Goal: Information Seeking & Learning: Find specific page/section

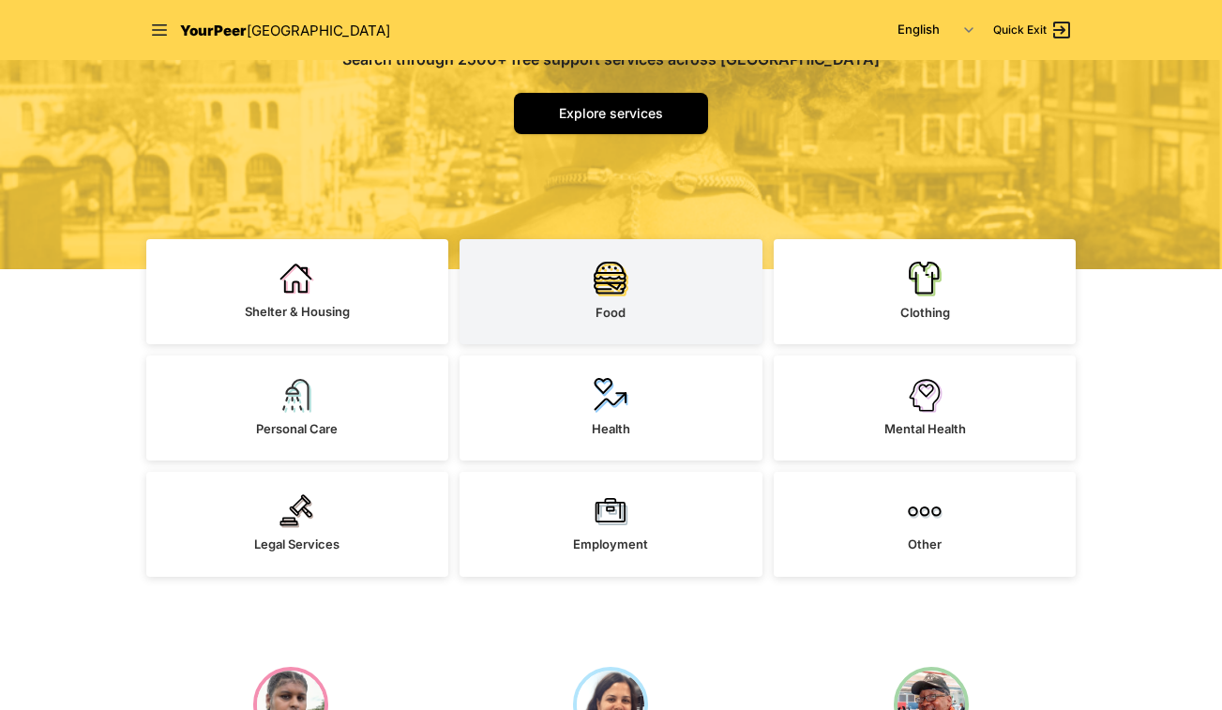
scroll to position [375, 0]
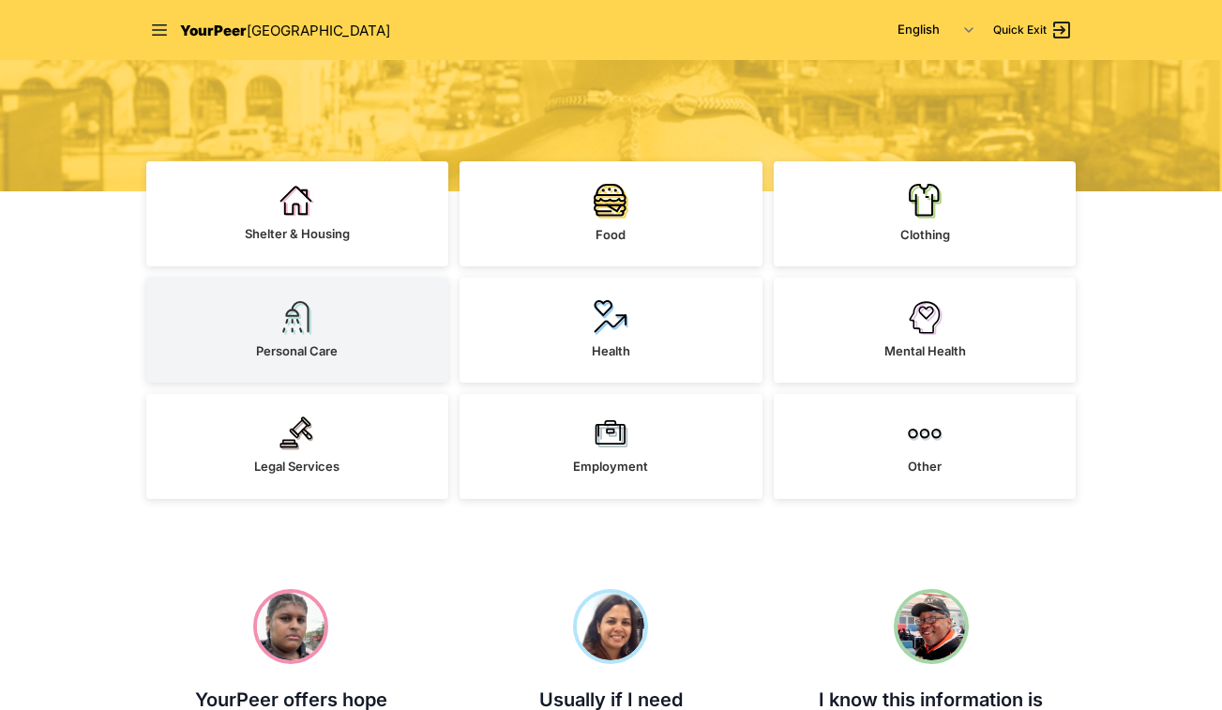
click at [350, 334] on link "Personal Care" at bounding box center [297, 330] width 303 height 105
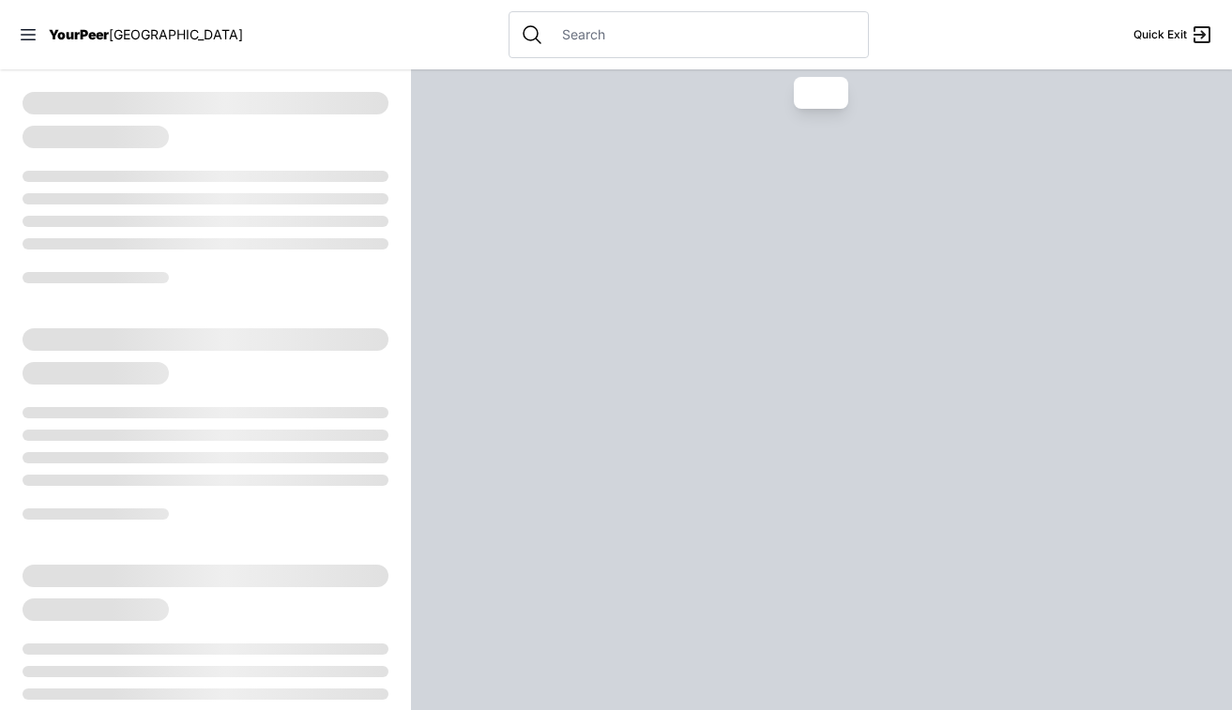
select select "recentlyUpdated"
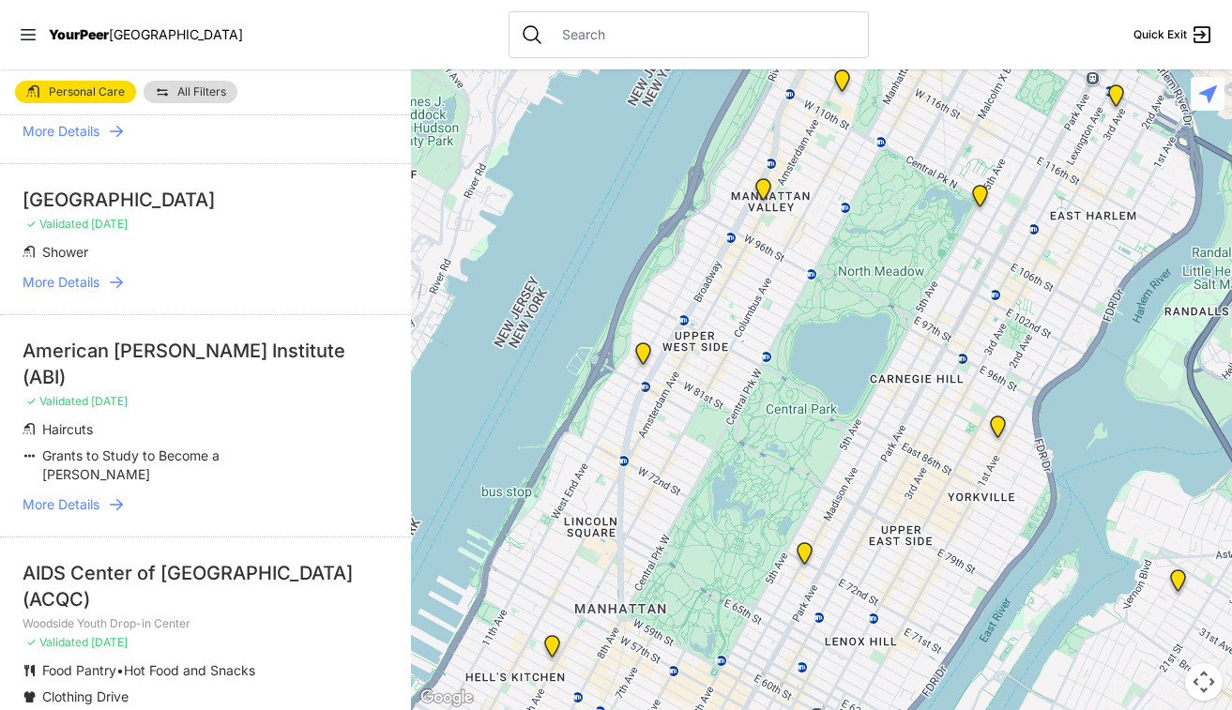
scroll to position [3001, 0]
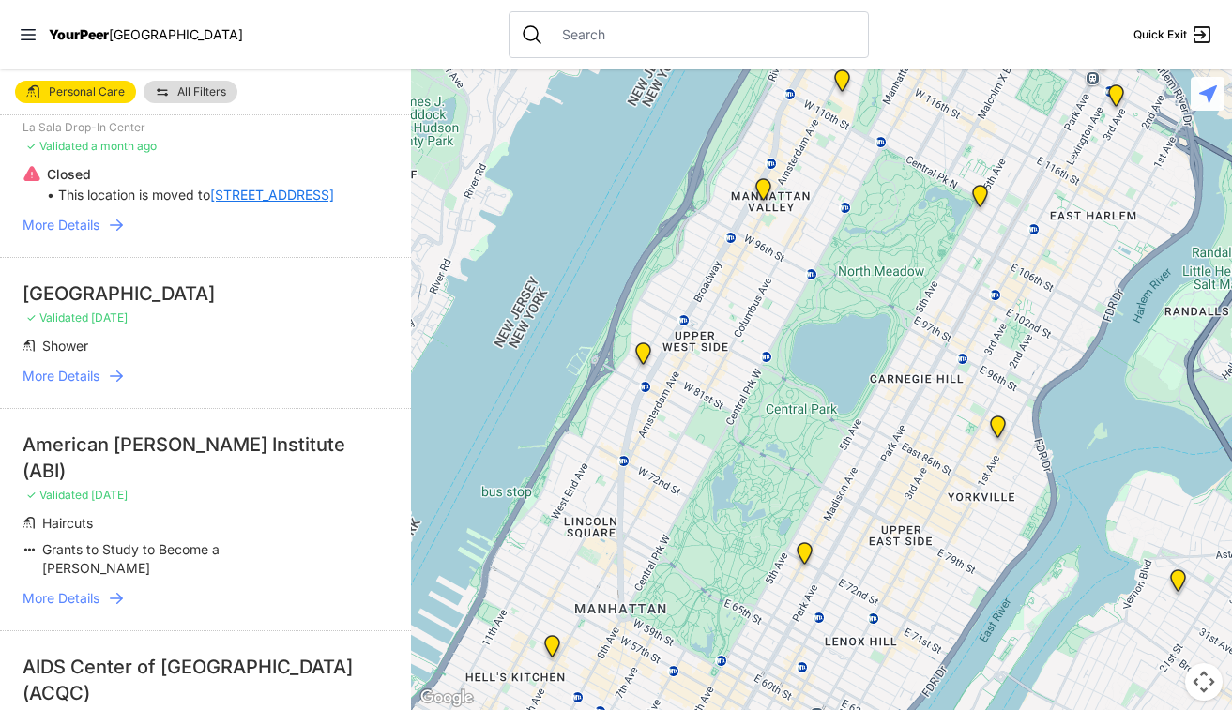
click at [115, 367] on icon at bounding box center [116, 376] width 19 height 19
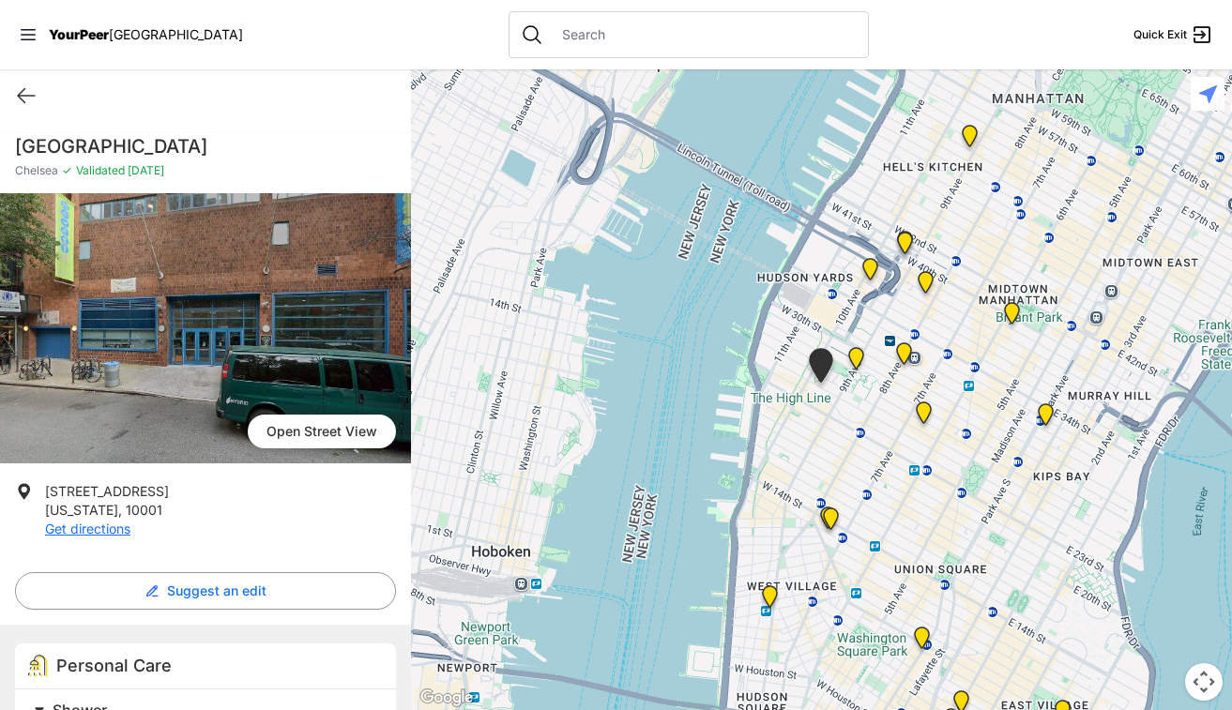
drag, startPoint x: 280, startPoint y: 132, endPoint x: 218, endPoint y: 149, distance: 65.1
click at [218, 149] on h1 "[GEOGRAPHIC_DATA]" at bounding box center [205, 146] width 381 height 26
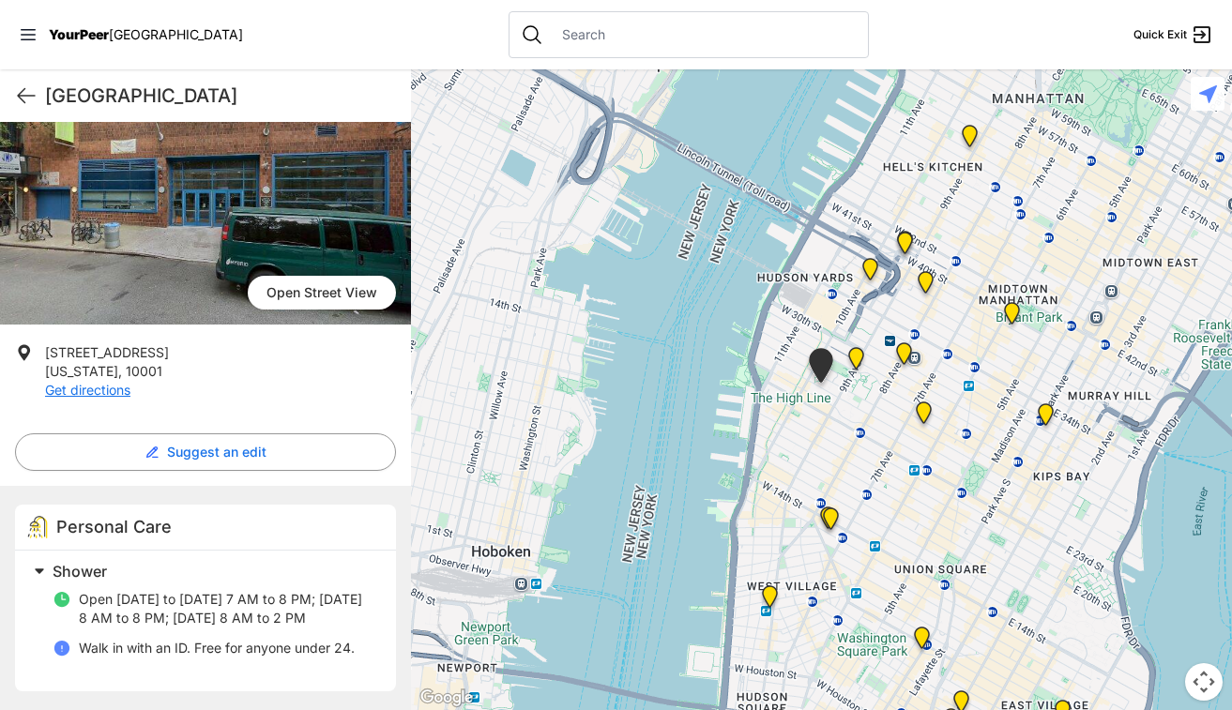
scroll to position [158, 0]
drag, startPoint x: 205, startPoint y: 370, endPoint x: 208, endPoint y: 385, distance: 14.3
click at [208, 385] on ul "[STREET_ADDRESS][US_STATE] Get directions" at bounding box center [205, 378] width 381 height 71
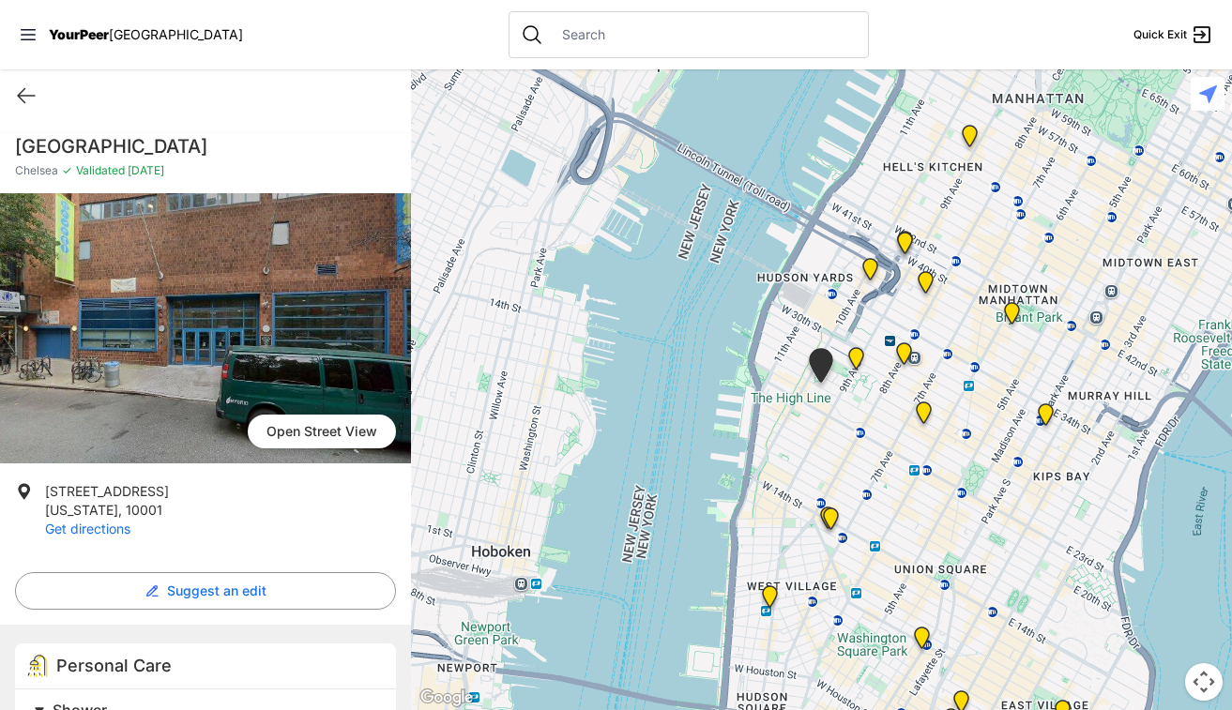
click at [80, 529] on link "Get directions" at bounding box center [87, 529] width 85 height 16
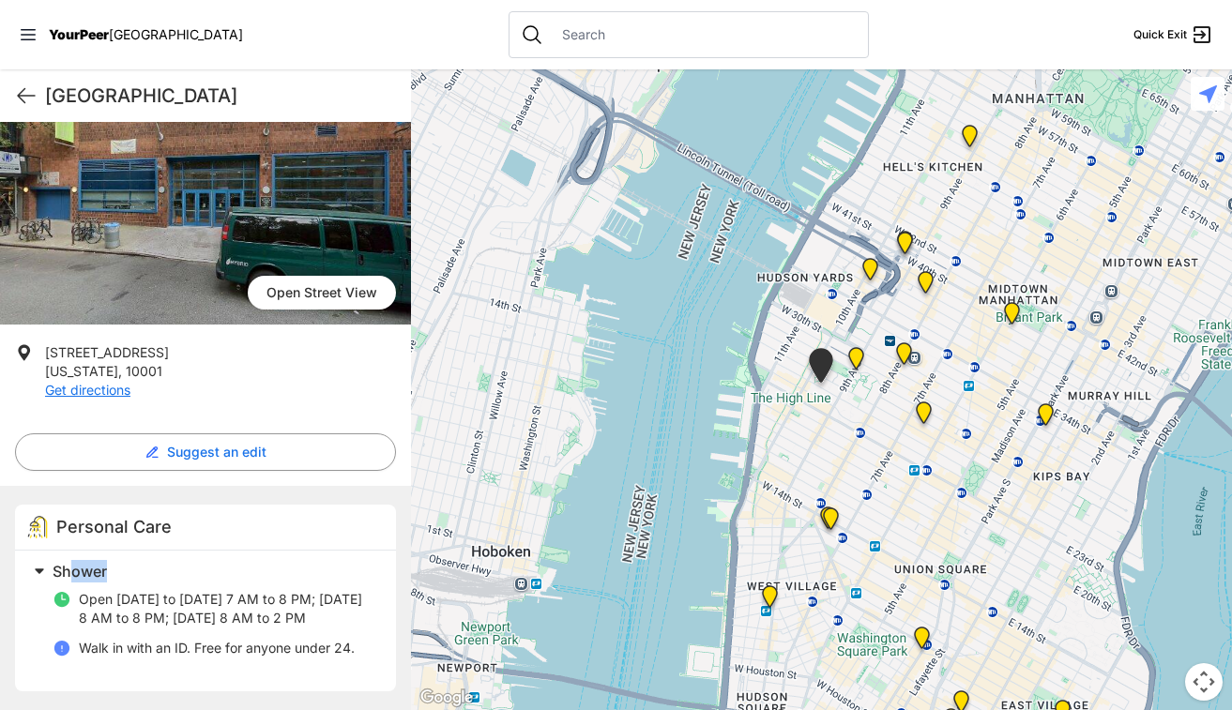
click at [73, 566] on div "Shower Open [DATE] to [DATE] 7 AM to 8 PM; [DATE] 8 AM to 8 PM; [DATE] 8 AM to …" at bounding box center [199, 617] width 347 height 118
click at [38, 558] on span at bounding box center [273, 571] width 495 height 26
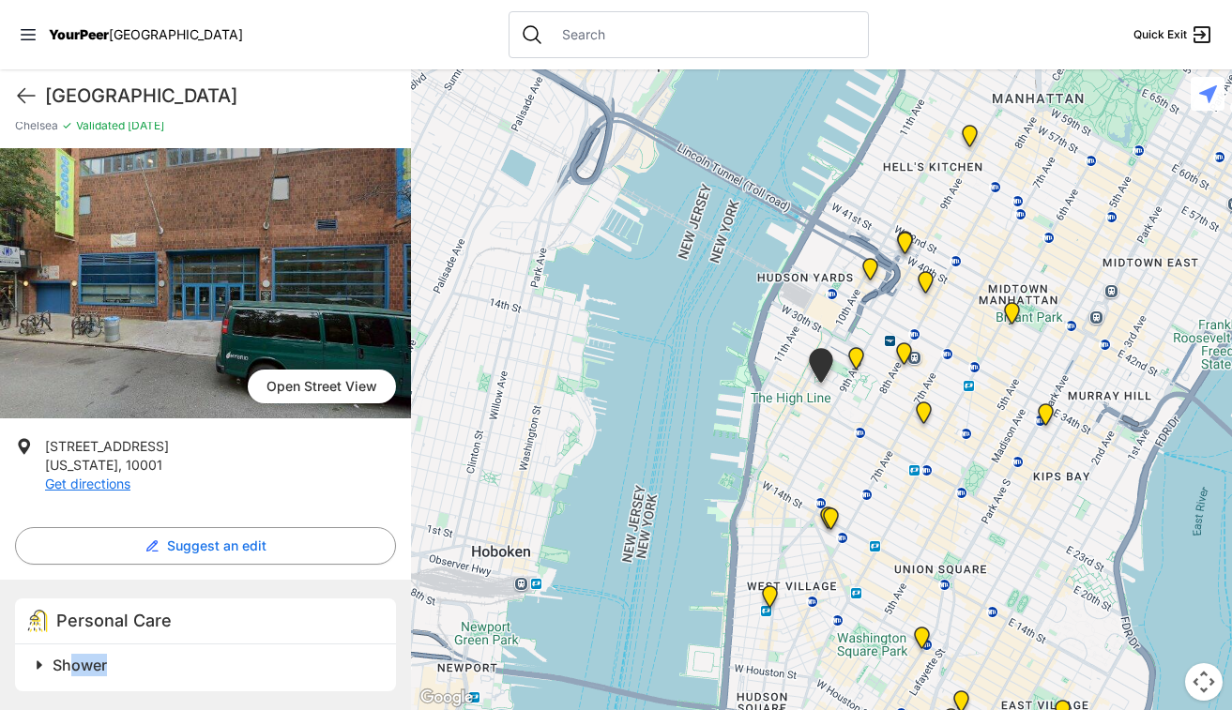
scroll to position [45, 0]
click at [26, 95] on icon at bounding box center [26, 95] width 23 height 23
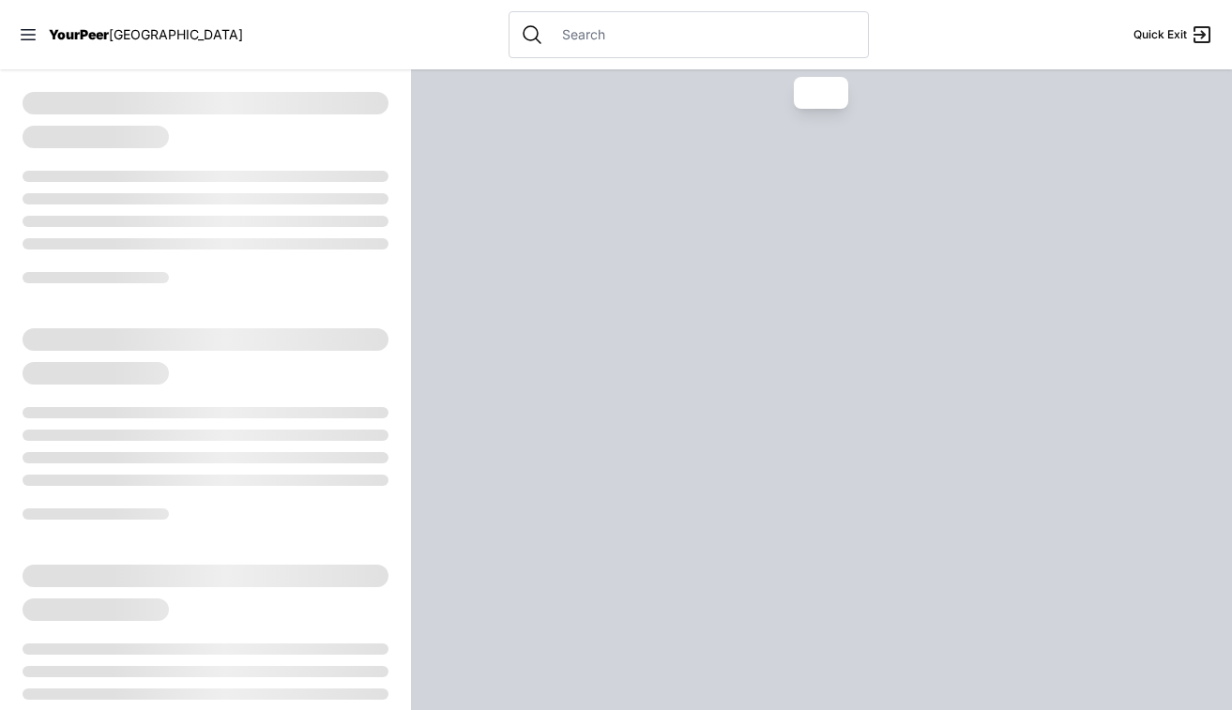
select select "recentlyUpdated"
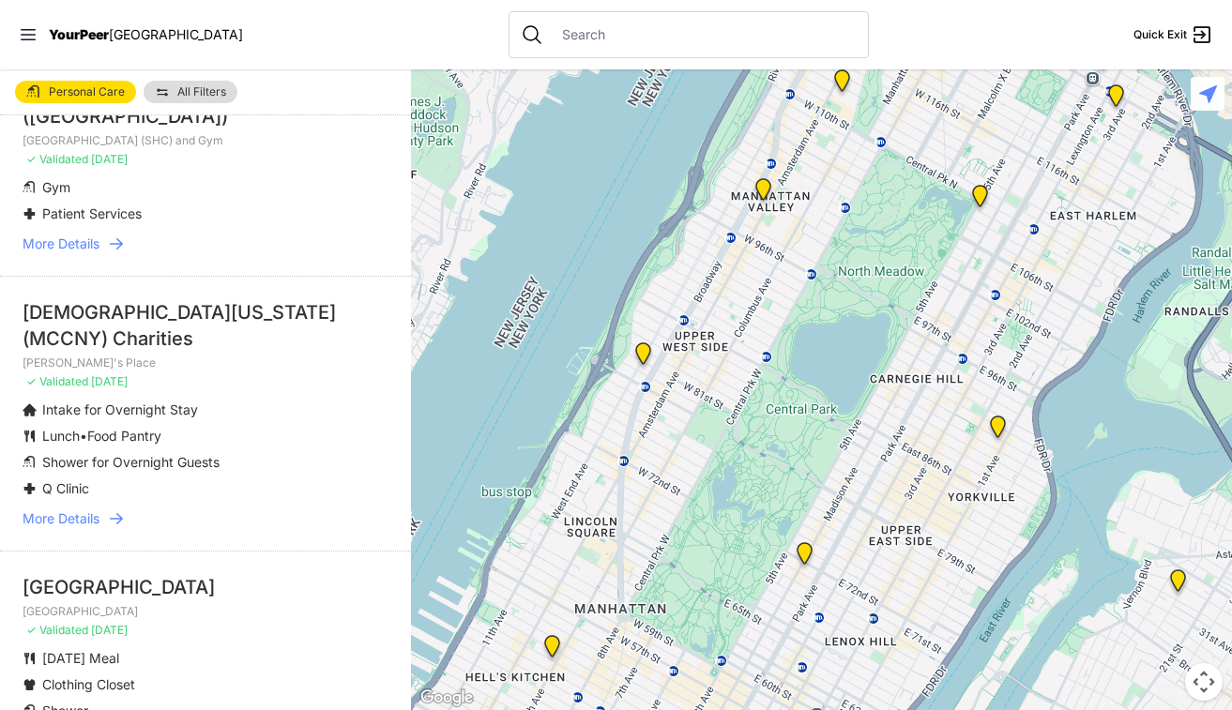
scroll to position [657, 0]
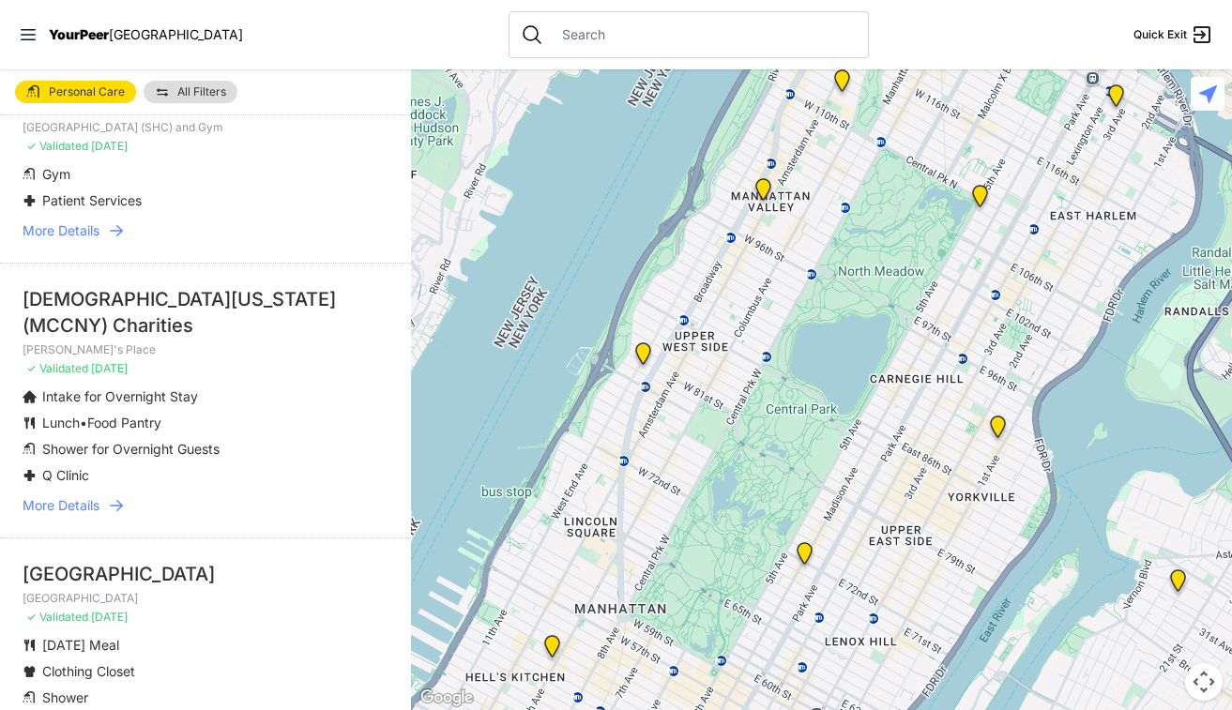
drag, startPoint x: 99, startPoint y: 469, endPoint x: 94, endPoint y: 489, distance: 20.5
click at [96, 484] on li "[DEMOGRAPHIC_DATA] of [US_STATE] (MCCNY) Charities [PERSON_NAME]'s Place ✓ Vali…" at bounding box center [205, 400] width 411 height 275
click at [87, 496] on span "More Details" at bounding box center [61, 505] width 77 height 19
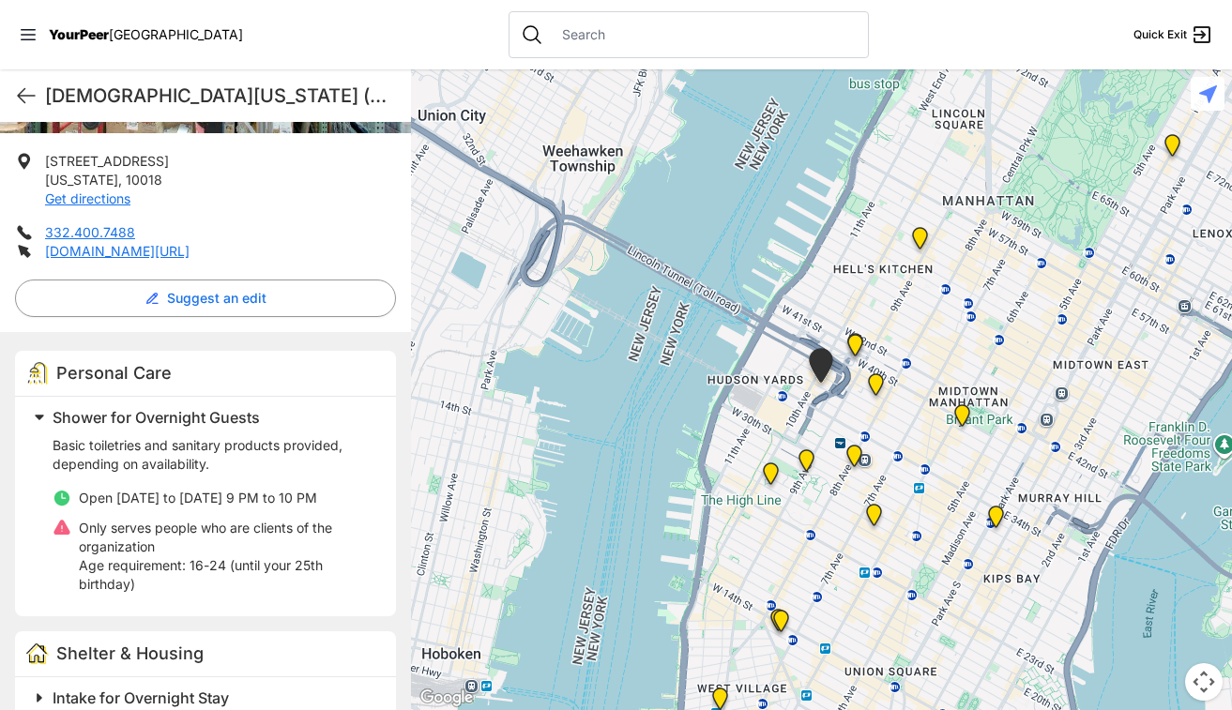
scroll to position [563, 0]
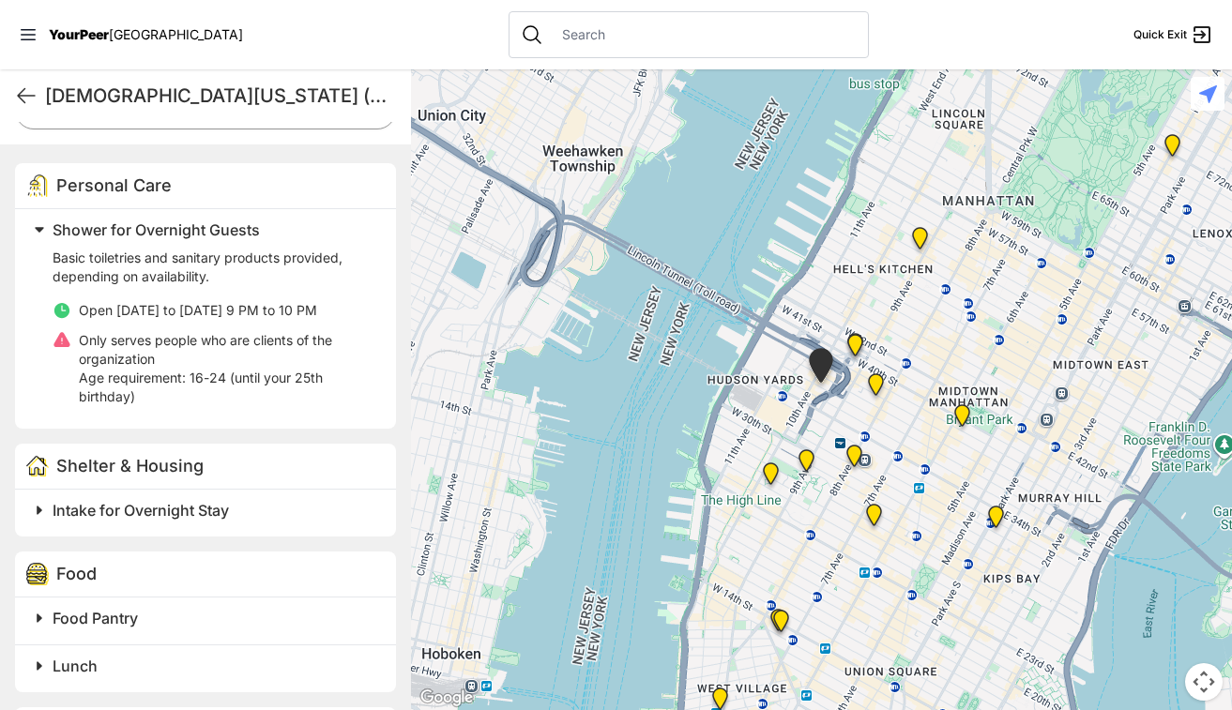
click at [130, 500] on h2 "Intake for Overnight Stay" at bounding box center [213, 510] width 321 height 23
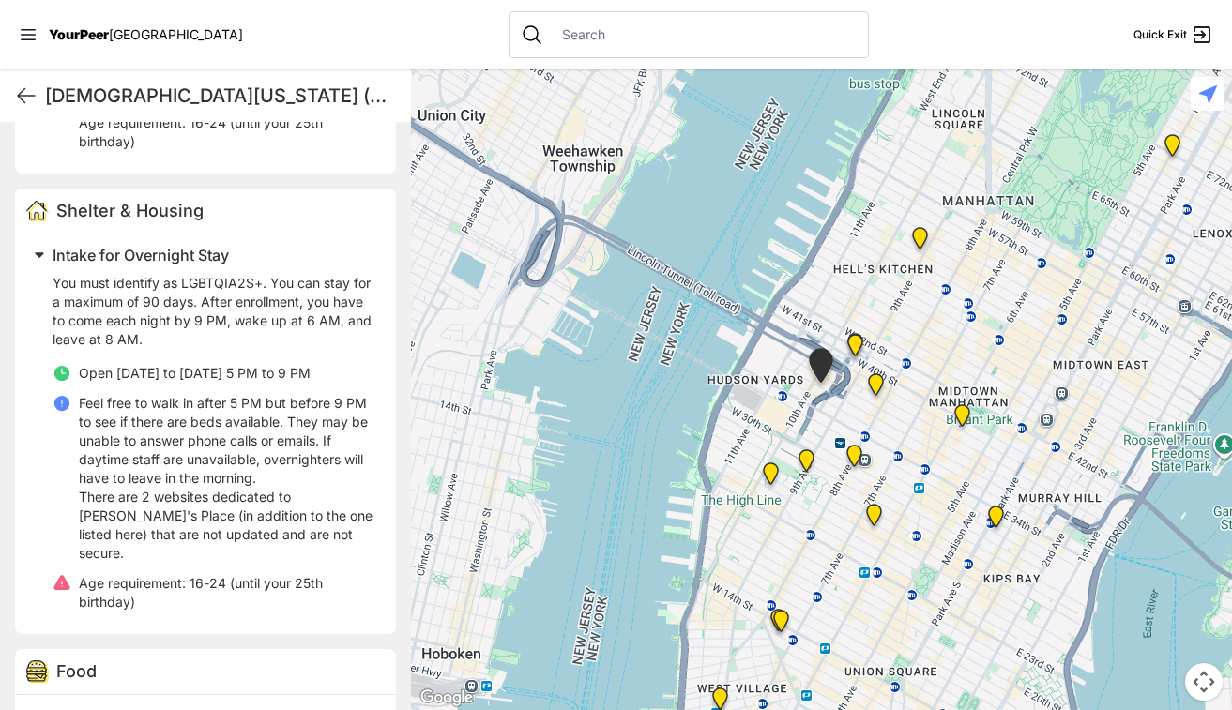
scroll to position [1005, 0]
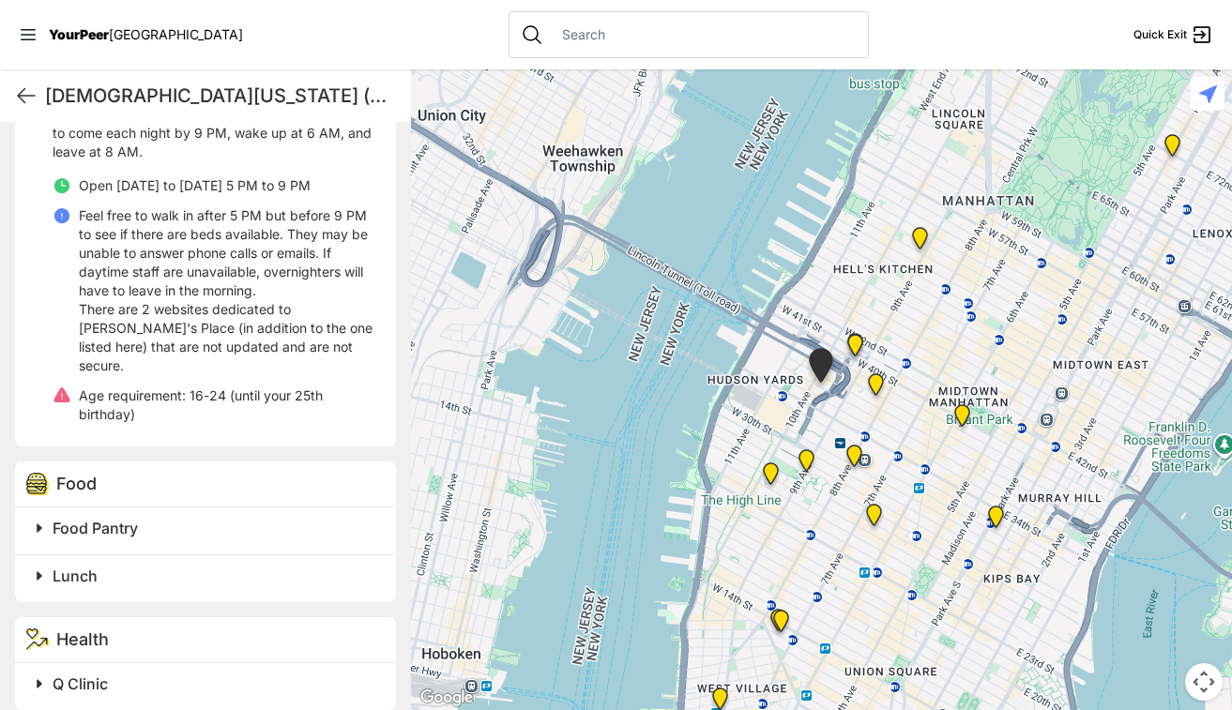
click at [89, 631] on div "Health" at bounding box center [205, 640] width 381 height 46
click at [92, 629] on span "Health" at bounding box center [82, 639] width 53 height 20
click at [77, 674] on span "Q Clinic" at bounding box center [80, 683] width 55 height 19
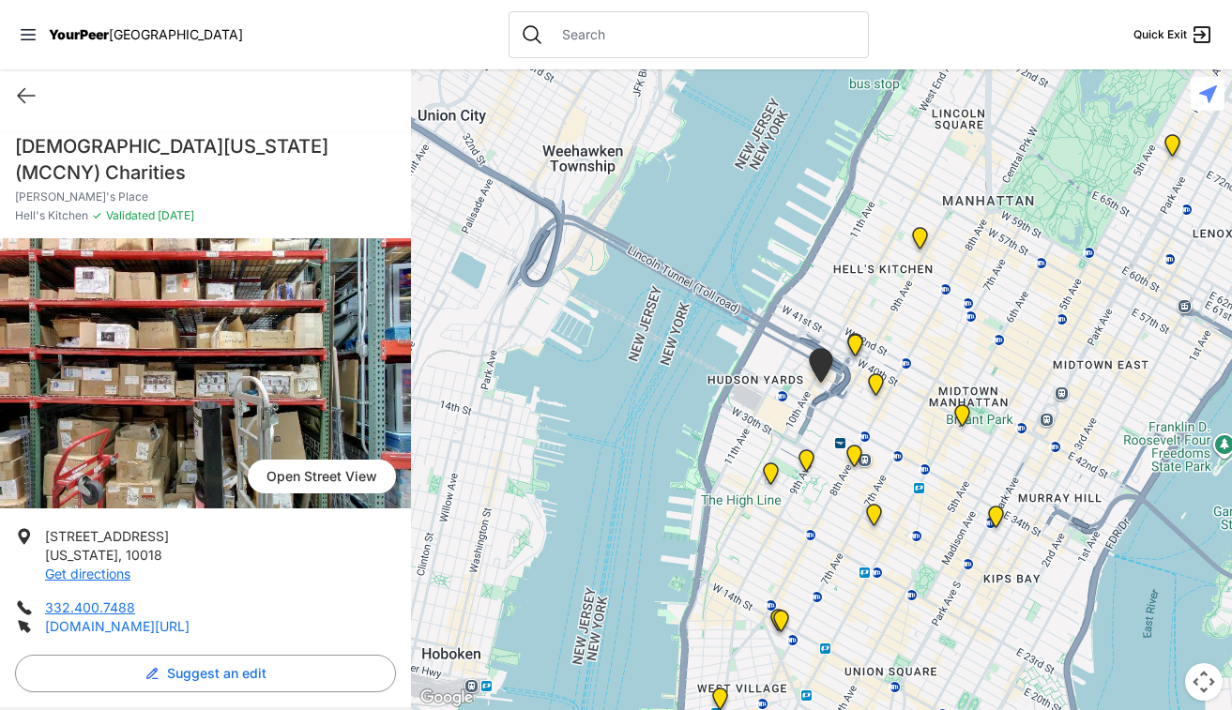
click at [189, 631] on link "[DOMAIN_NAME][URL]" at bounding box center [117, 626] width 144 height 16
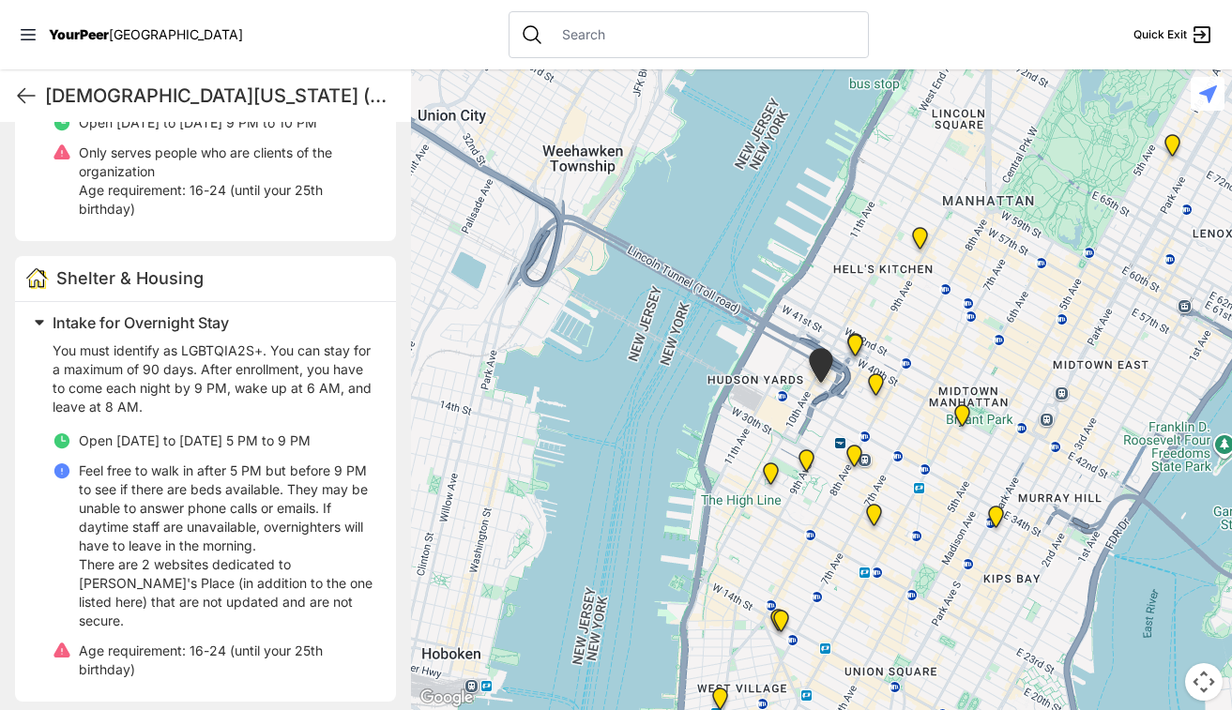
scroll to position [844, 0]
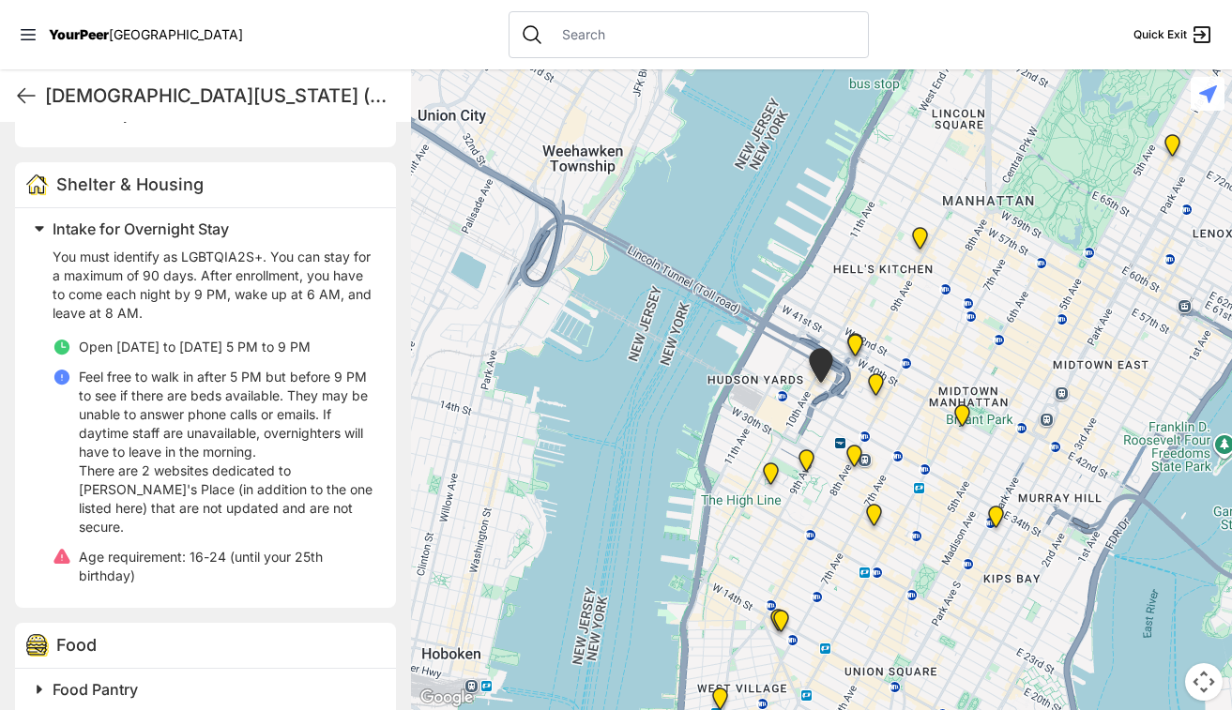
click at [1099, 33] on nav "YourPeer [GEOGRAPHIC_DATA] Quick Exit" at bounding box center [616, 34] width 1232 height 69
